Goal: Check status: Check status

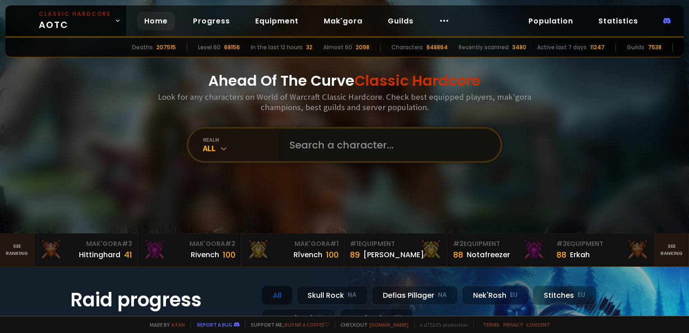
click at [337, 146] on input "text" at bounding box center [387, 145] width 206 height 32
click at [374, 143] on input "[PERSON_NAME]" at bounding box center [387, 145] width 206 height 32
click at [304, 147] on input "[PERSON_NAME]" at bounding box center [387, 145] width 206 height 32
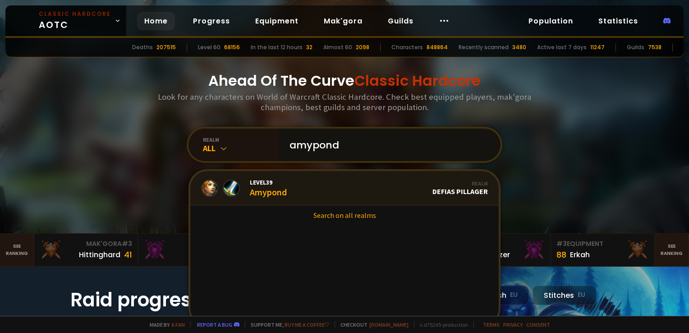
type input "amypond"
click at [285, 195] on link "Level 39 Amypond Realm Defias Pillager" at bounding box center [344, 188] width 309 height 34
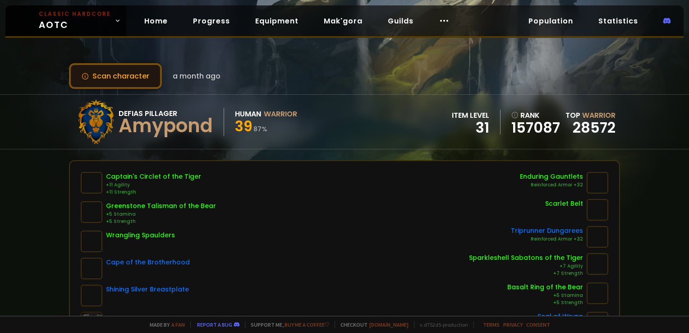
click at [153, 77] on button "Scan character" at bounding box center [115, 76] width 93 height 26
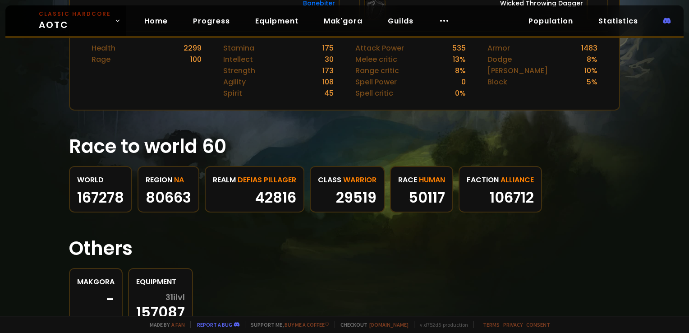
scroll to position [406, 0]
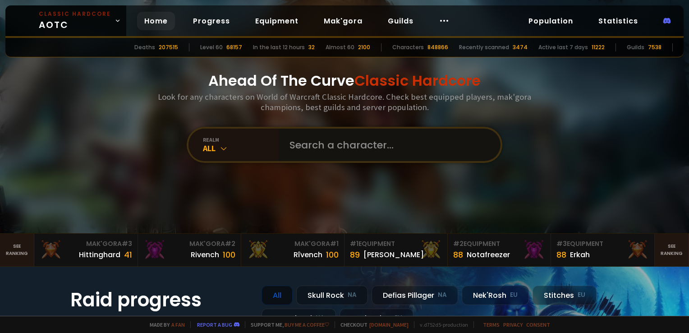
click at [359, 140] on input "text" at bounding box center [387, 145] width 206 height 32
type input "amypond"
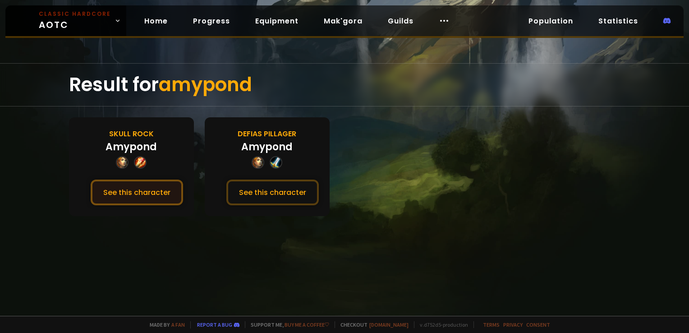
click at [133, 194] on button "See this character" at bounding box center [137, 193] width 92 height 26
